Goal: Use online tool/utility: Utilize a website feature to perform a specific function

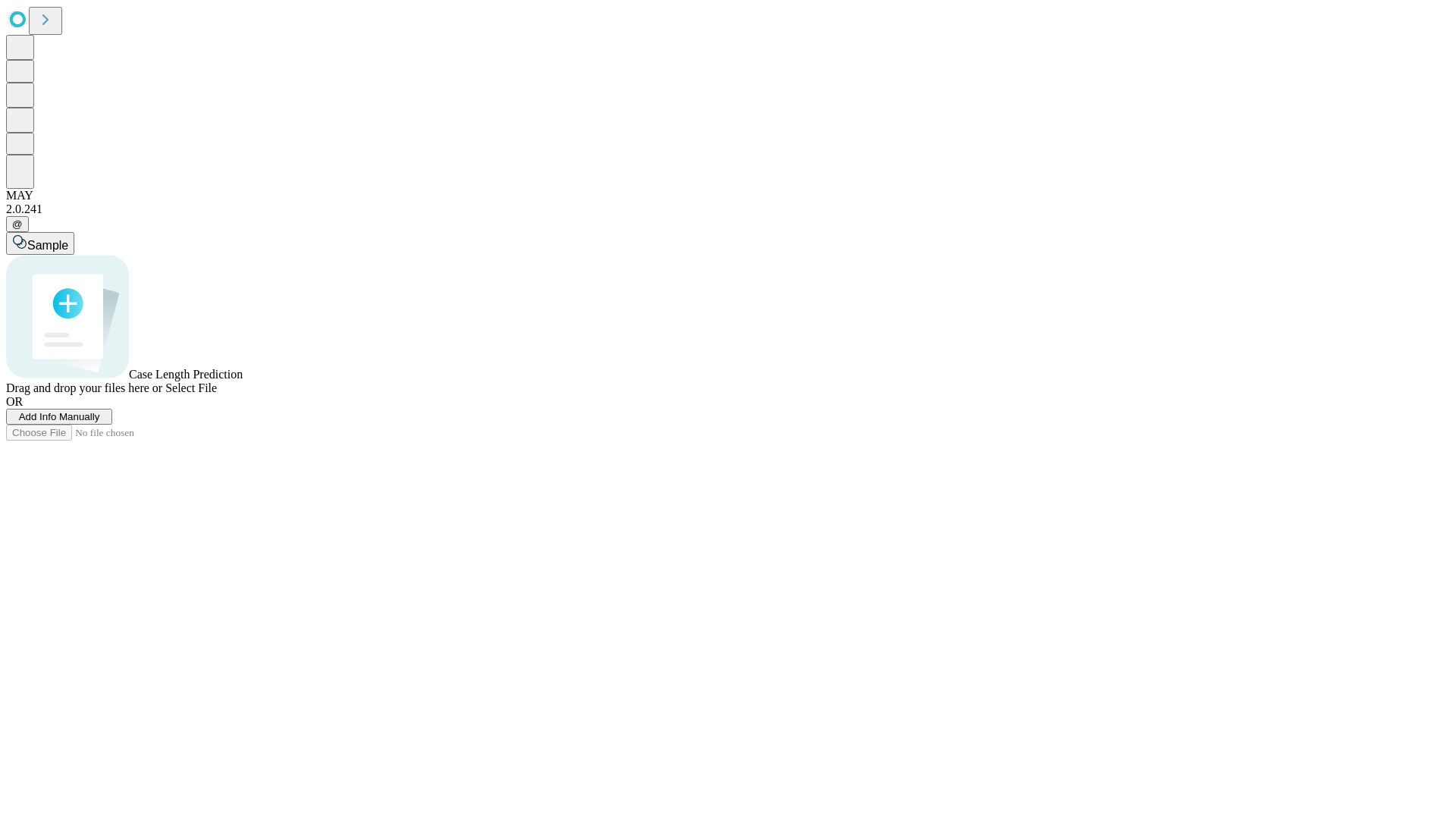
click at [217, 394] on span "Select File" at bounding box center [191, 388] width 52 height 13
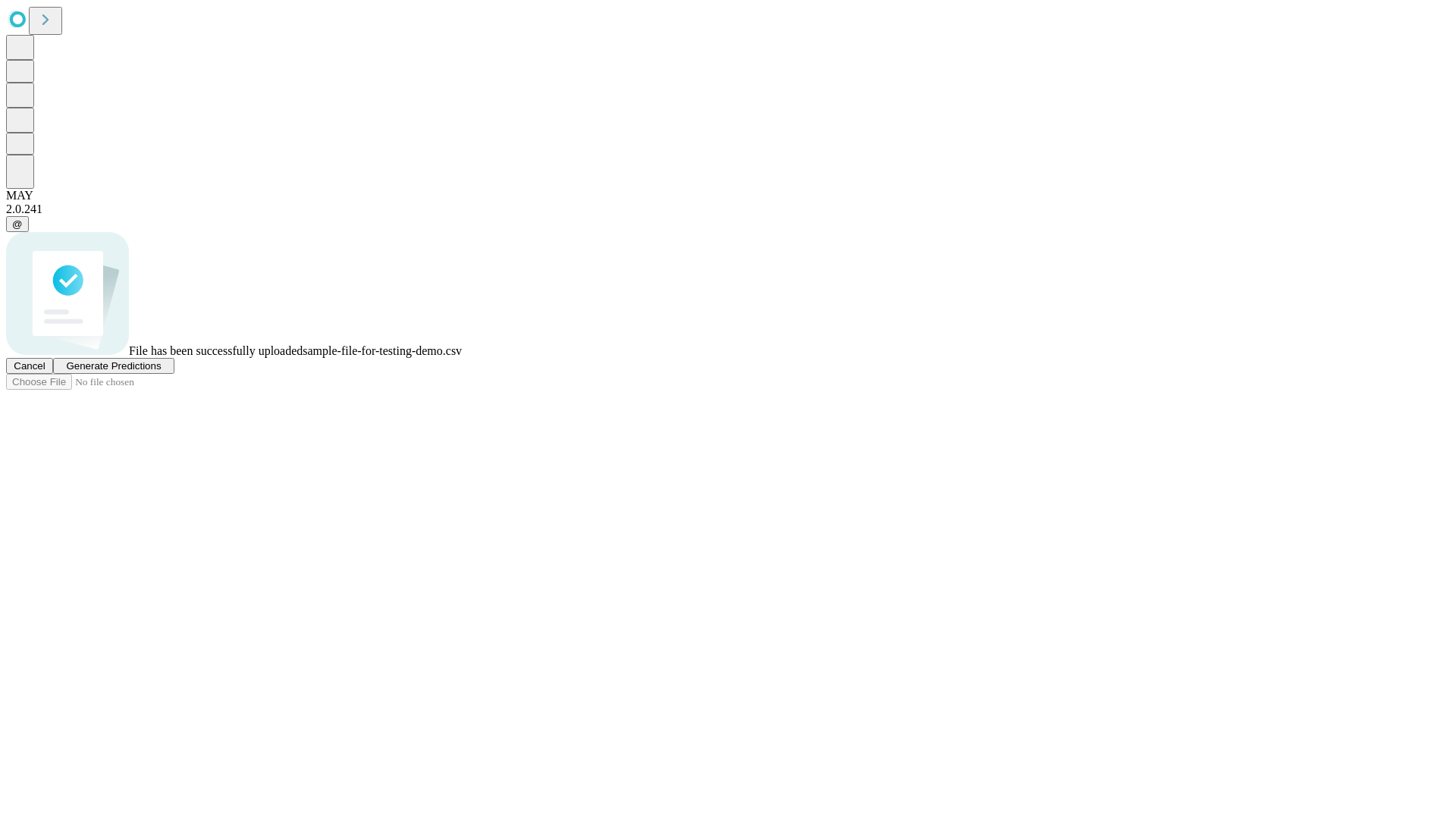
click at [161, 372] on span "Generate Predictions" at bounding box center [114, 366] width 95 height 11
